Goal: Check status

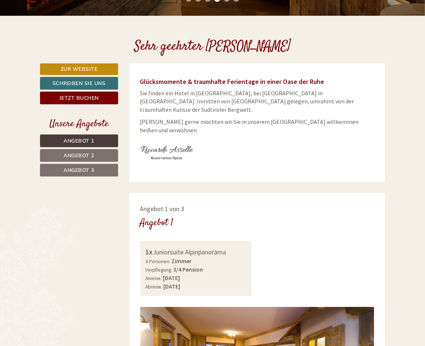
scroll to position [182, 0]
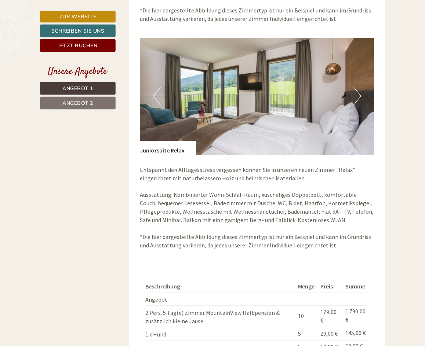
scroll to position [697, 0]
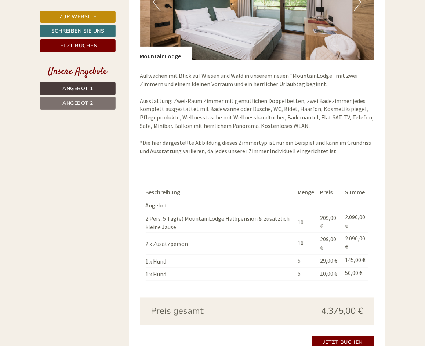
scroll to position [1273, 0]
